Goal: Information Seeking & Learning: Learn about a topic

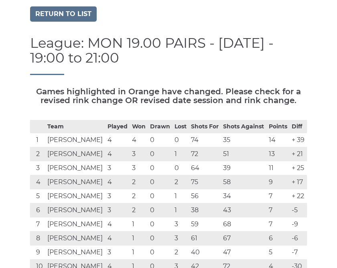
scroll to position [38, 0]
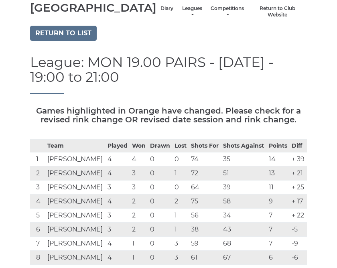
click at [72, 41] on link "Return to list" at bounding box center [63, 33] width 67 height 15
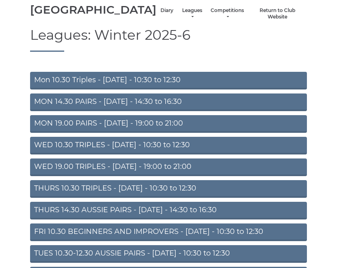
scroll to position [37, 0]
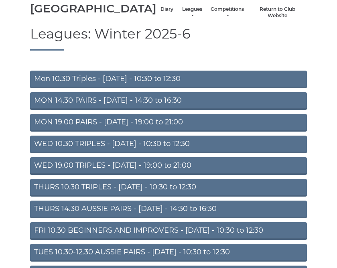
click at [231, 218] on link "THURS 14.30 AUSSIE PAIRS - [DATE] - 14:30 to 16:30" at bounding box center [168, 210] width 277 height 18
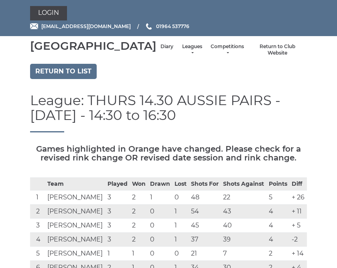
click at [78, 77] on link "Return to list" at bounding box center [63, 71] width 67 height 15
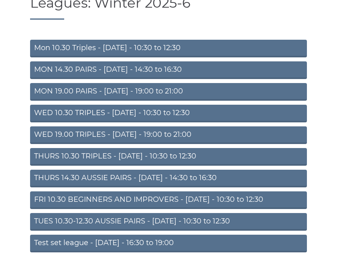
scroll to position [67, 0]
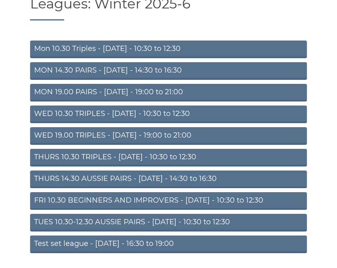
click at [260, 210] on link "FRI 10.30 BEGINNERS AND IMPROVERS - [DATE] - 10:30 to 12:30" at bounding box center [168, 201] width 277 height 18
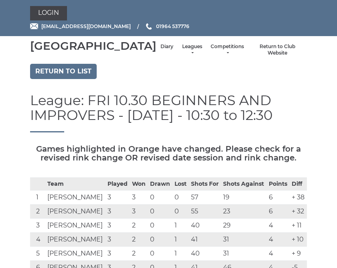
click at [78, 79] on link "Return to list" at bounding box center [63, 71] width 67 height 15
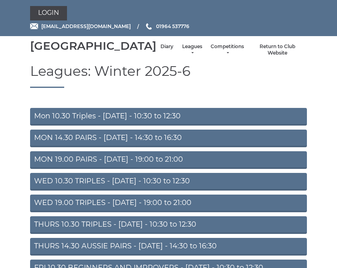
click at [227, 126] on link "Mon 10.30 Triples - Monday - 10:30 to 12:30" at bounding box center [168, 117] width 277 height 18
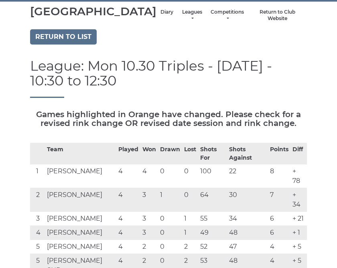
scroll to position [34, 0]
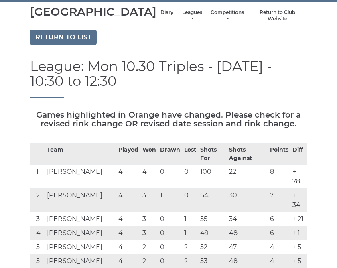
click at [81, 45] on link "Return to list" at bounding box center [63, 37] width 67 height 15
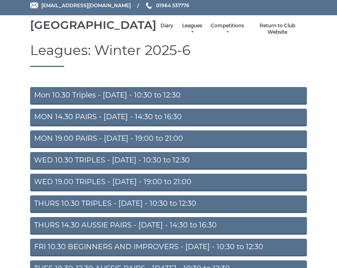
scroll to position [27, 0]
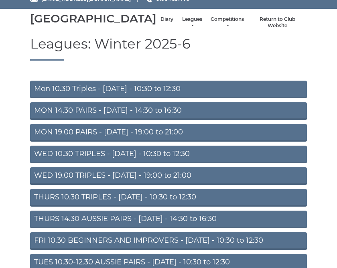
click at [283, 120] on link "MON 14.30 PAIRS - [DATE] - 14:30 to 16:30" at bounding box center [168, 111] width 277 height 18
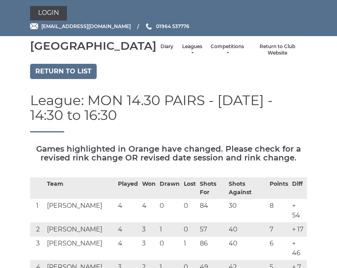
click at [85, 79] on link "Return to list" at bounding box center [63, 71] width 67 height 15
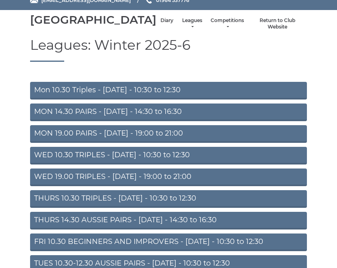
scroll to position [26, 0]
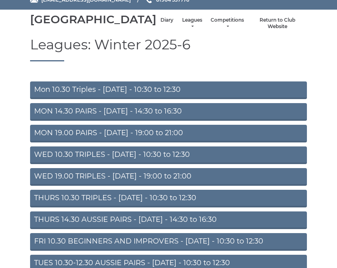
click at [299, 164] on link "WED 10.30 TRIPLES - [DATE] - 10:30 to 12:30" at bounding box center [168, 156] width 277 height 18
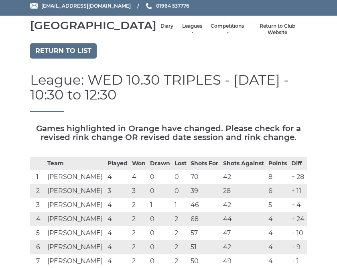
scroll to position [20, 0]
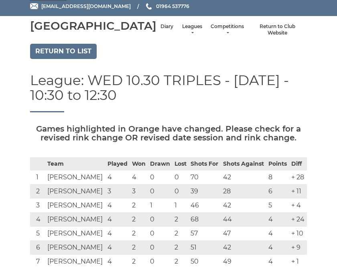
click at [84, 59] on link "Return to list" at bounding box center [63, 51] width 67 height 15
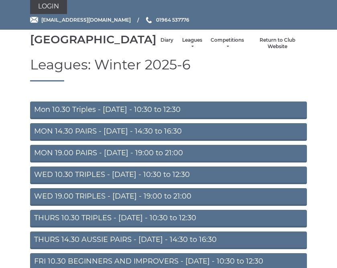
scroll to position [8, 0]
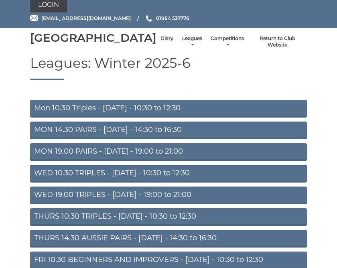
click at [232, 204] on link "WED 19.00 TRIPLES - [DATE] - 19:00 to 21:00" at bounding box center [168, 196] width 277 height 18
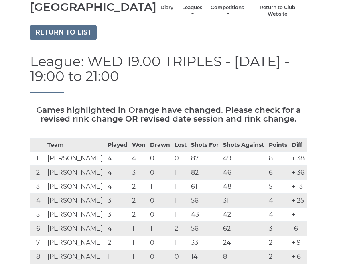
scroll to position [39, 0]
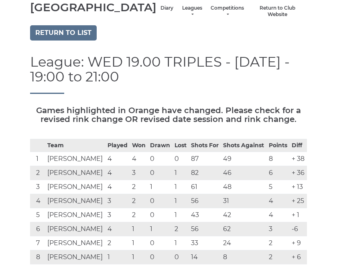
click at [86, 41] on link "Return to list" at bounding box center [63, 32] width 67 height 15
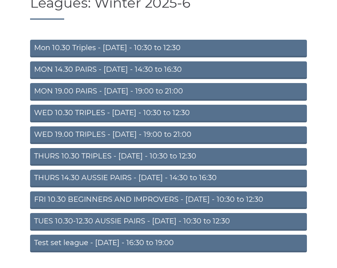
scroll to position [67, 0]
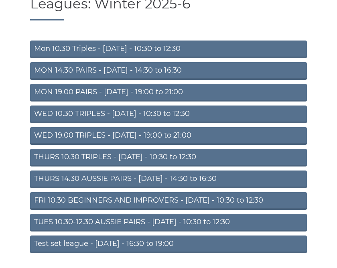
click at [255, 188] on link "THURS 14.30 AUSSIE PAIRS - [DATE] - 14:30 to 16:30" at bounding box center [168, 180] width 277 height 18
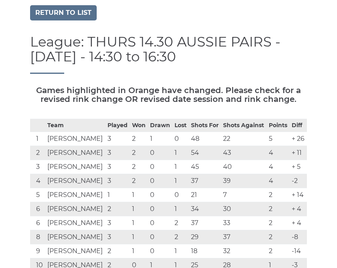
scroll to position [47, 0]
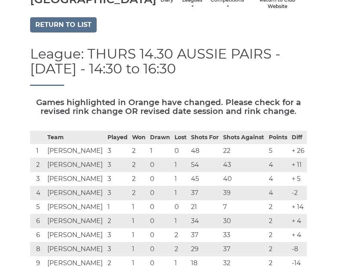
click at [65, 33] on link "Return to list" at bounding box center [63, 24] width 67 height 15
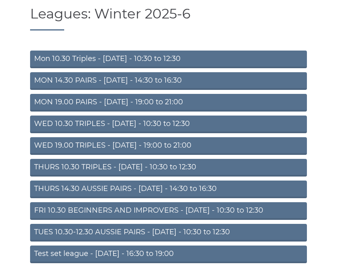
scroll to position [58, 0]
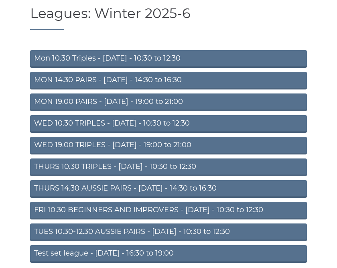
click at [241, 241] on link "TUES 10.30-12.30 AUSSIE PAIRS - [DATE] - 10:30 to 12:30" at bounding box center [168, 233] width 277 height 18
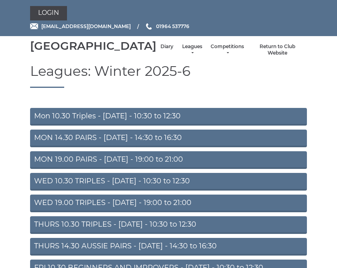
scroll to position [93, 0]
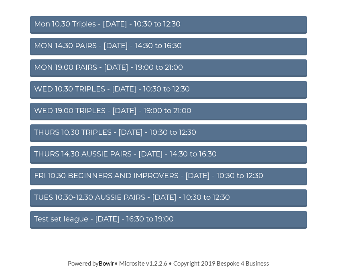
click at [167, 229] on link "Test set league - [DATE] - 16:30 to 19:00" at bounding box center [168, 220] width 277 height 18
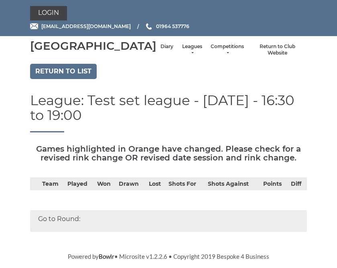
click at [56, 15] on link "Login" at bounding box center [48, 13] width 37 height 14
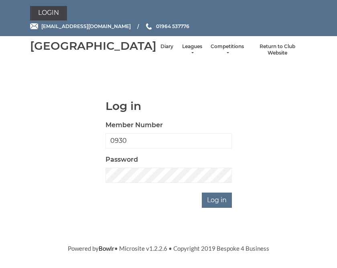
type input "0930"
click at [218, 208] on input "Log in" at bounding box center [217, 200] width 30 height 15
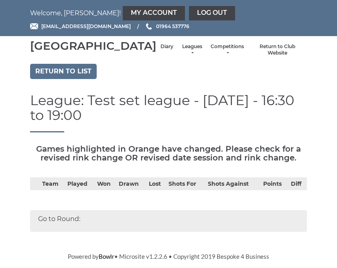
click at [161, 50] on link "Diary" at bounding box center [167, 46] width 13 height 7
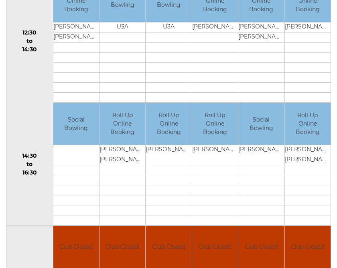
scroll to position [430, 0]
